Goal: Obtain resource: Download file/media

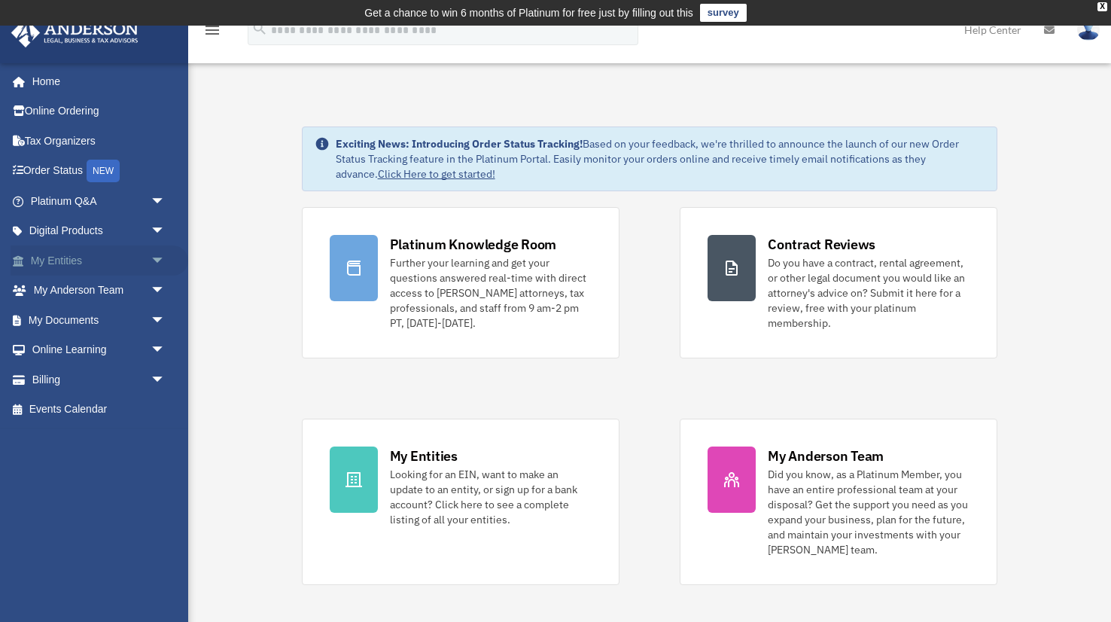
click at [158, 261] on span "arrow_drop_down" at bounding box center [166, 260] width 30 height 31
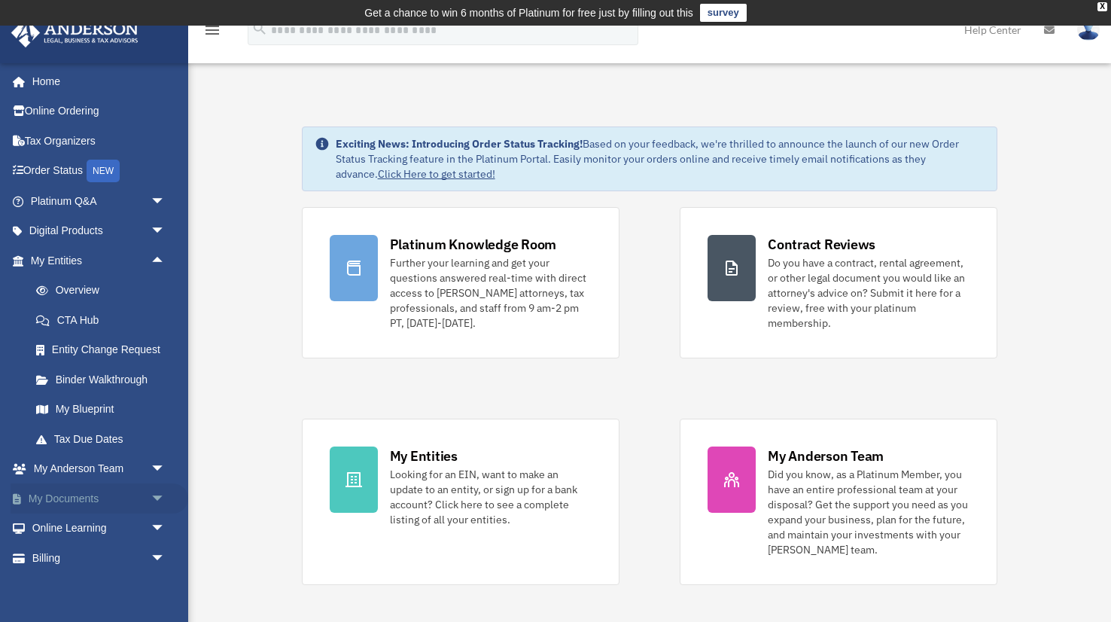
click at [154, 500] on span "arrow_drop_down" at bounding box center [166, 498] width 30 height 31
click at [70, 525] on link "Box" at bounding box center [104, 528] width 167 height 30
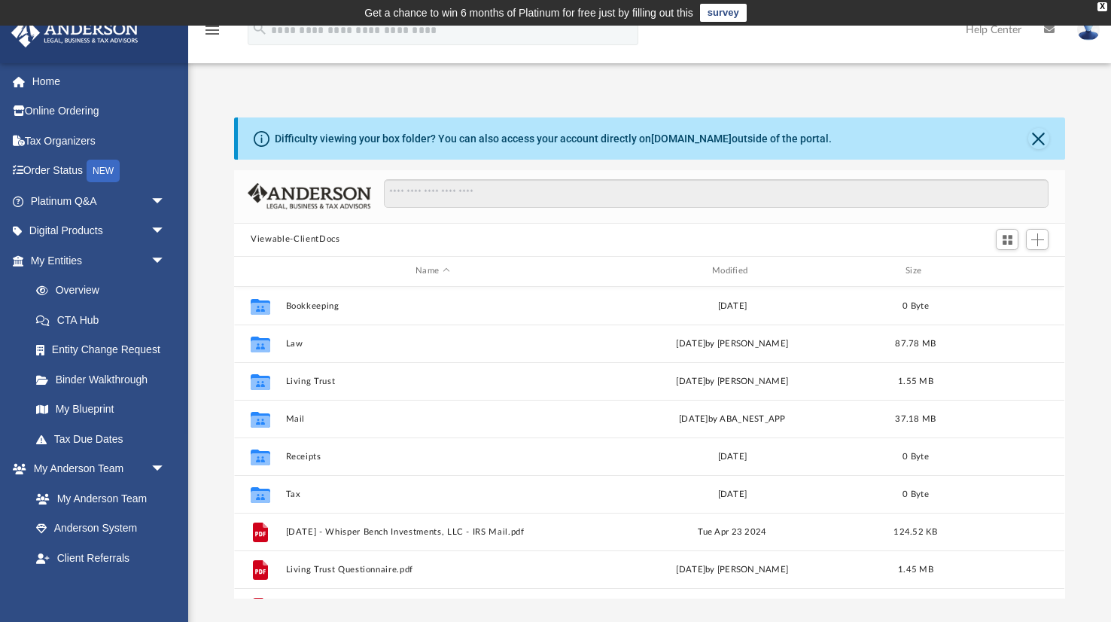
scroll to position [342, 830]
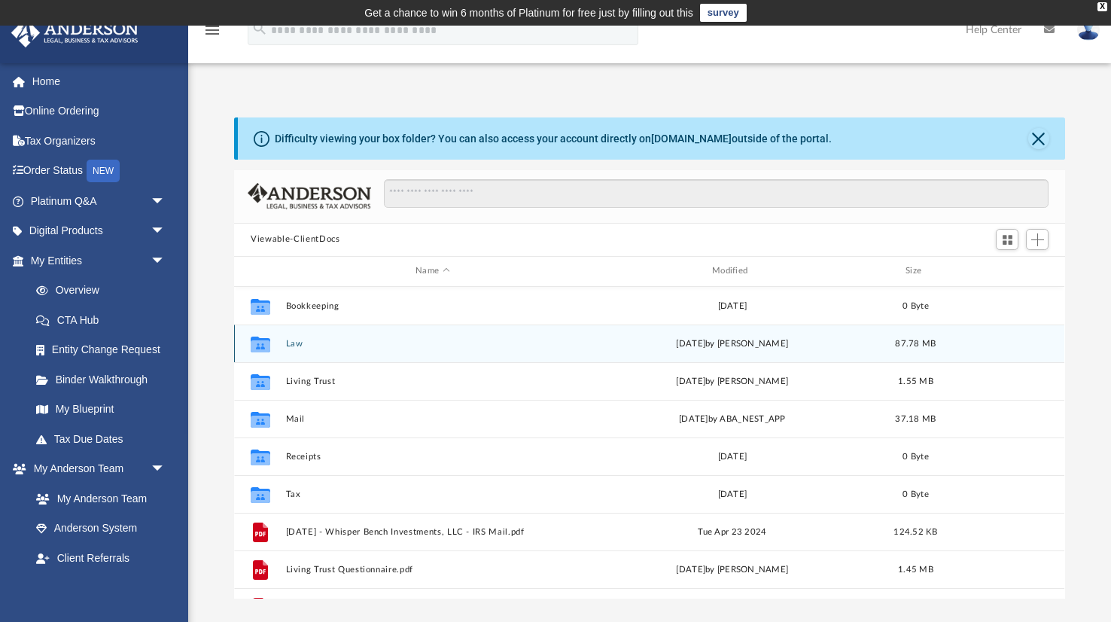
click at [293, 349] on div "Collaborated Folder Law [DATE] by [PERSON_NAME] 87.78 MB" at bounding box center [649, 343] width 830 height 38
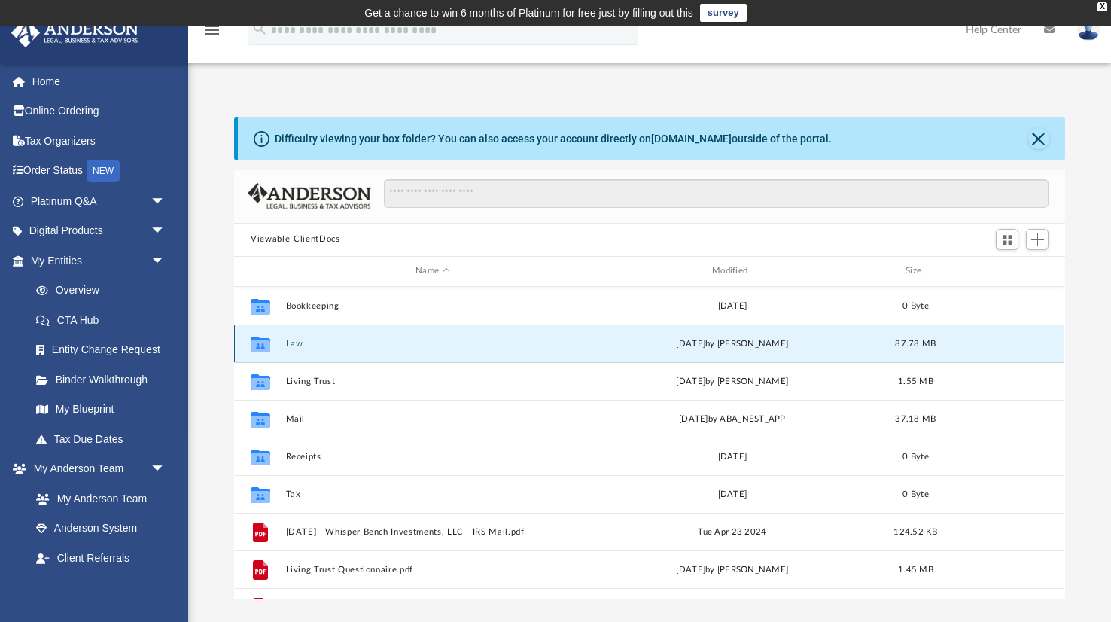
click at [295, 344] on button "Law" at bounding box center [433, 343] width 294 height 10
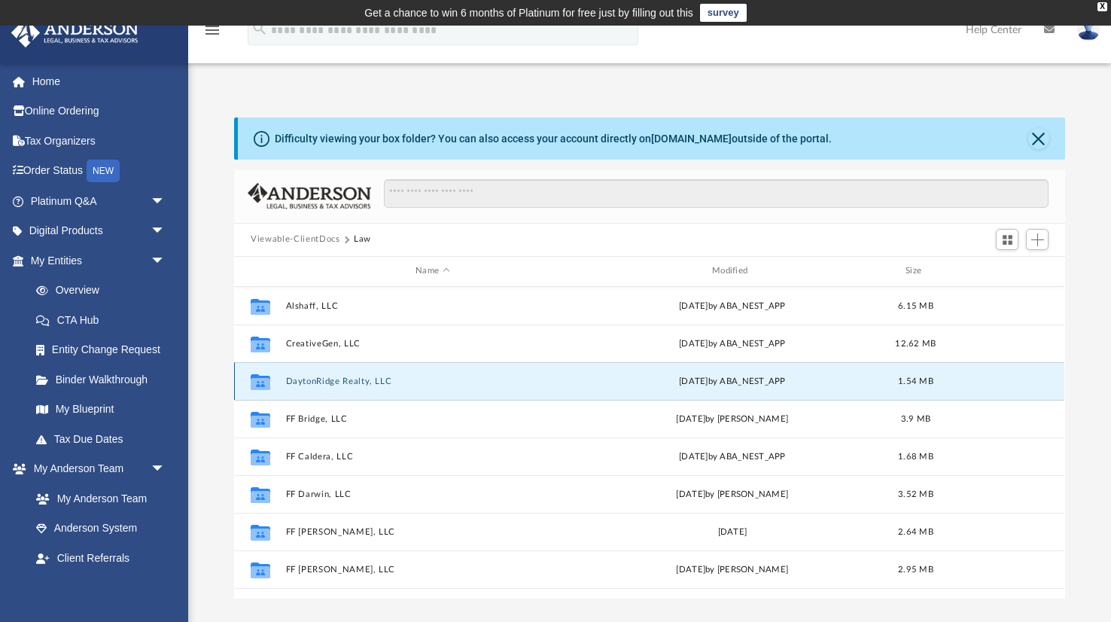
click at [339, 382] on button "DaytonRidge Realty, LLC" at bounding box center [433, 381] width 294 height 10
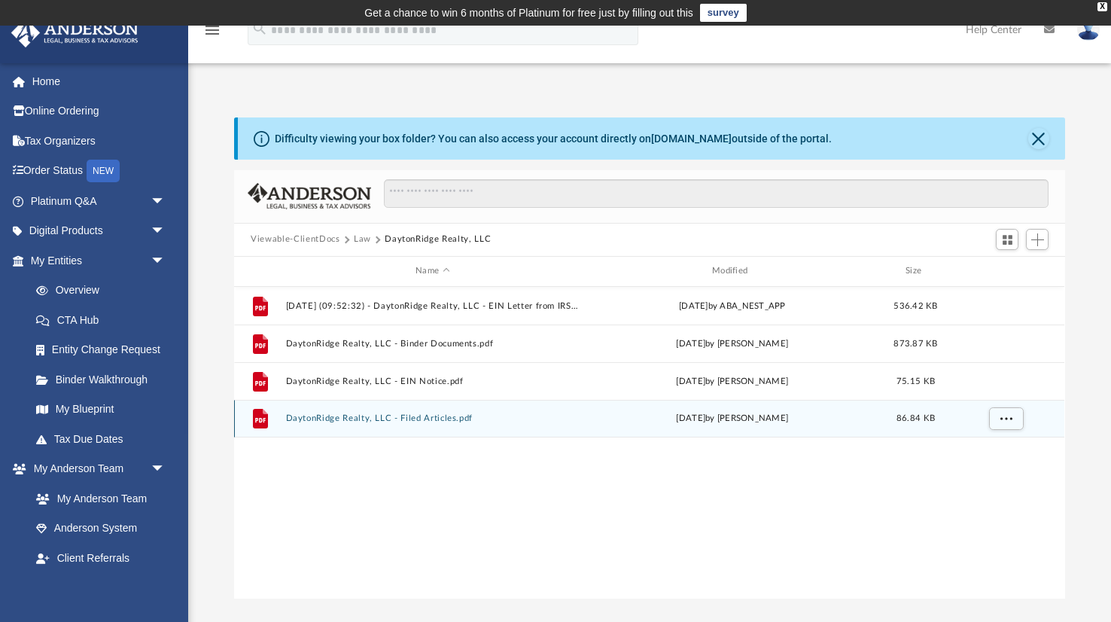
click at [326, 417] on button "DaytonRidge Realty, LLC - Filed Articles.pdf" at bounding box center [433, 418] width 294 height 10
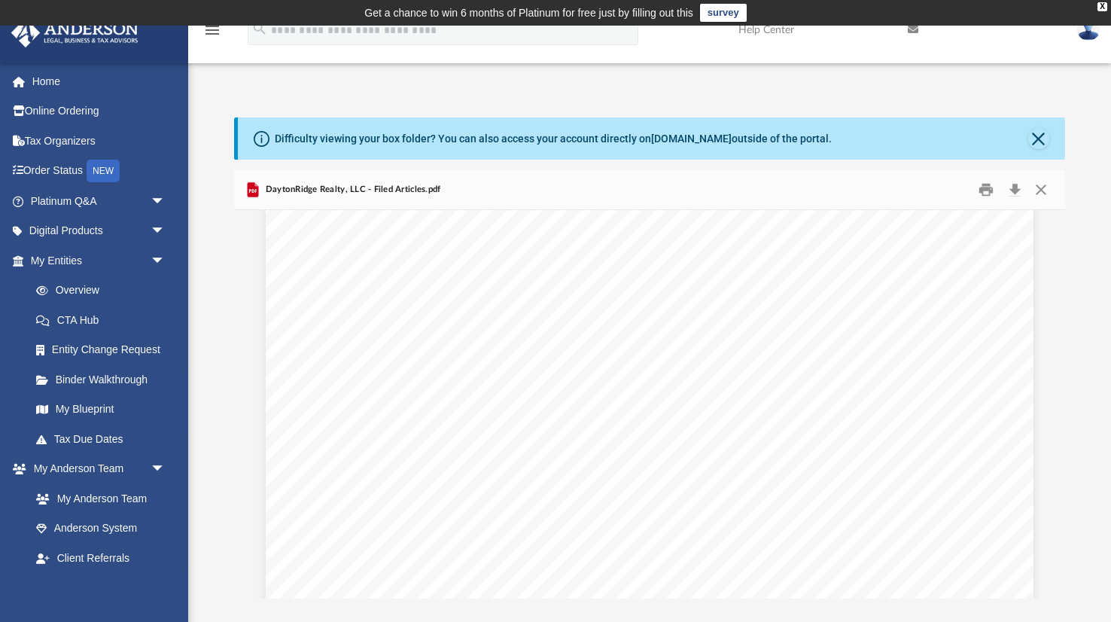
scroll to position [157, 0]
drag, startPoint x: 534, startPoint y: 544, endPoint x: 392, endPoint y: 529, distance: 143.1
click at [393, 529] on div "The above-named DOMESTIC LIMITED LIABILITY COMPANY was duly filed in accordance…" at bounding box center [650, 561] width 768 height 994
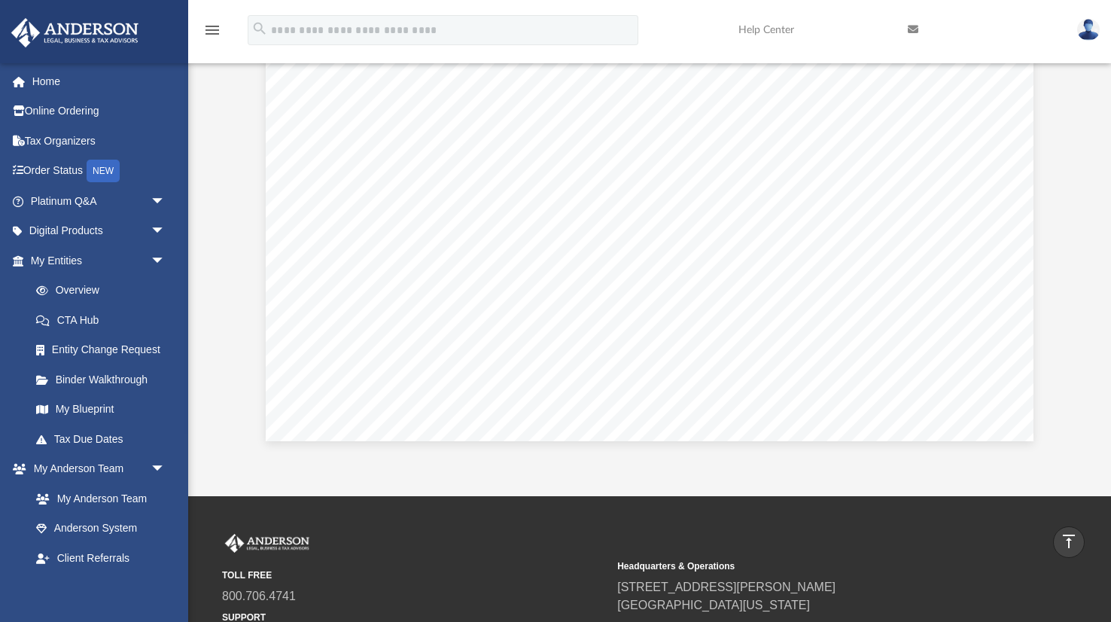
scroll to position [0, 0]
